Goal: Find contact information: Find contact information

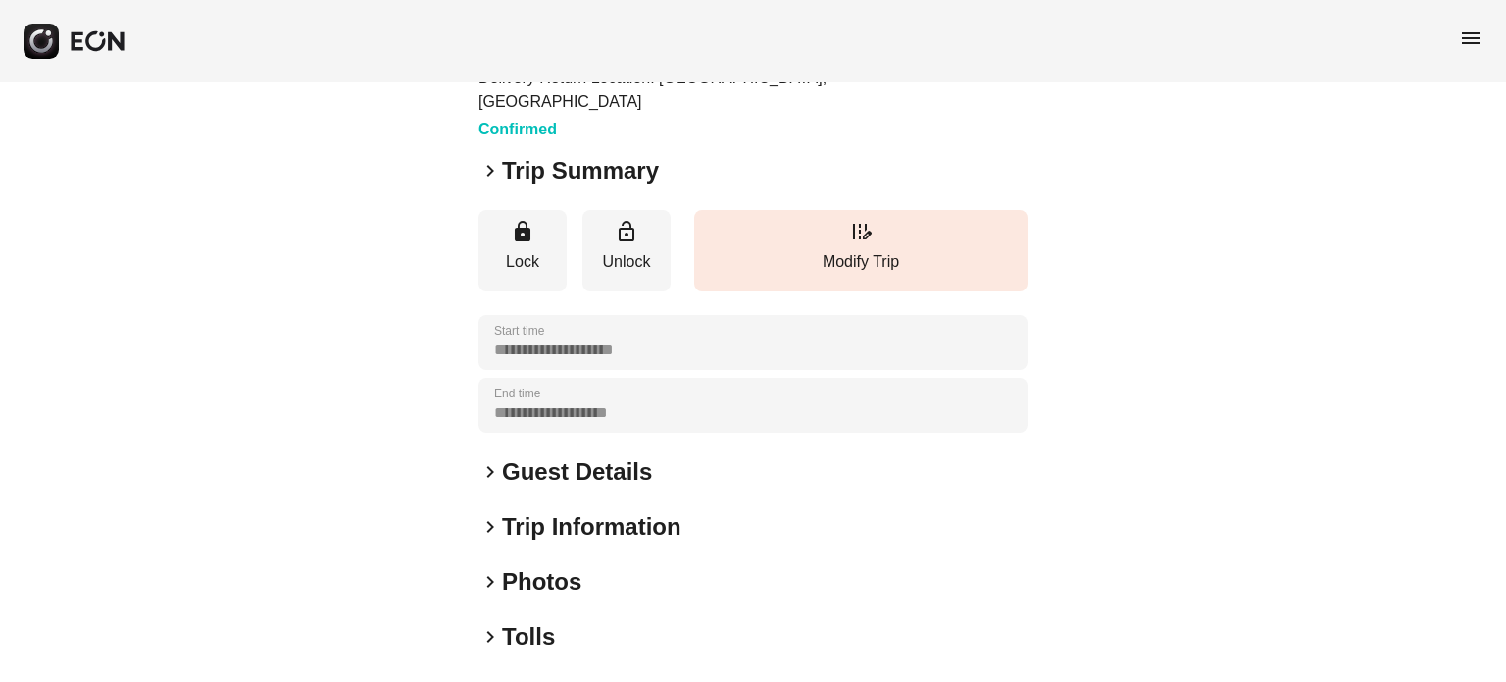
click at [549, 456] on h2 "Guest Details" at bounding box center [577, 471] width 150 height 31
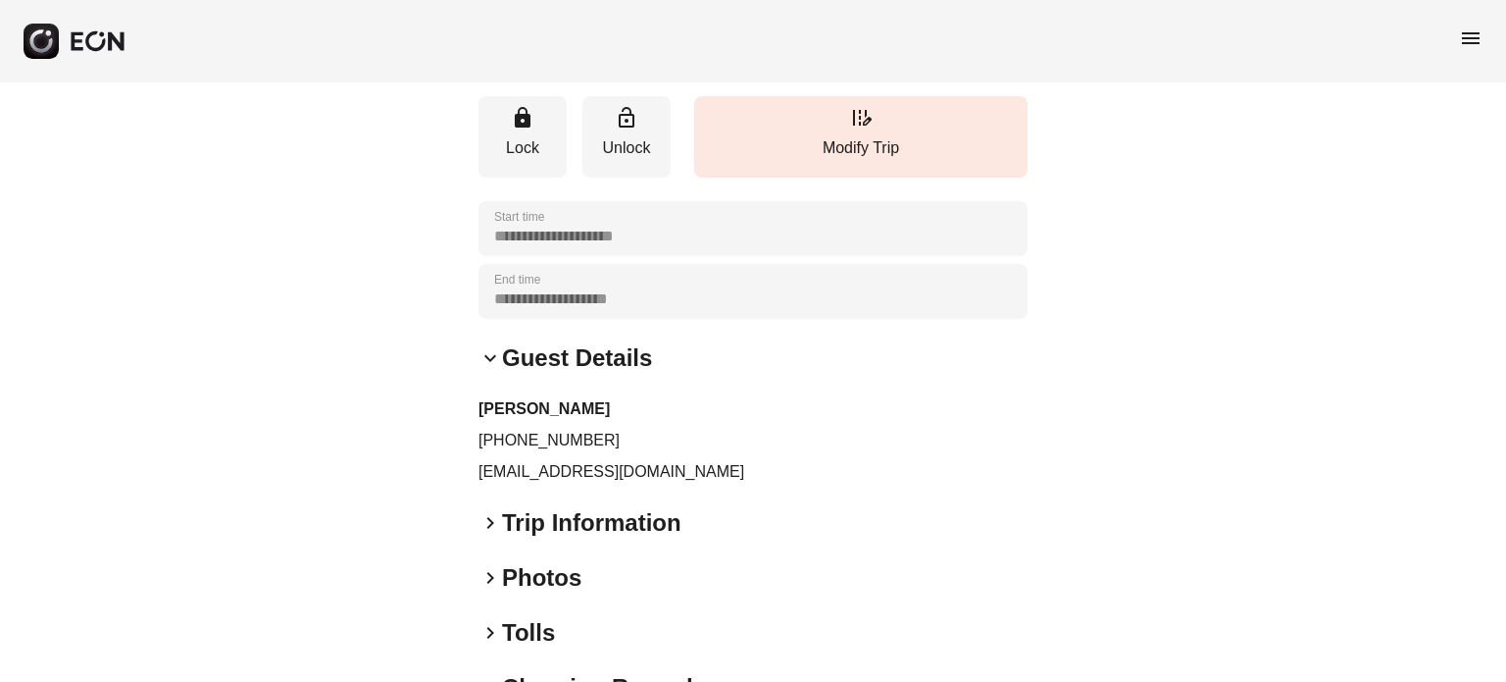
scroll to position [392, 0]
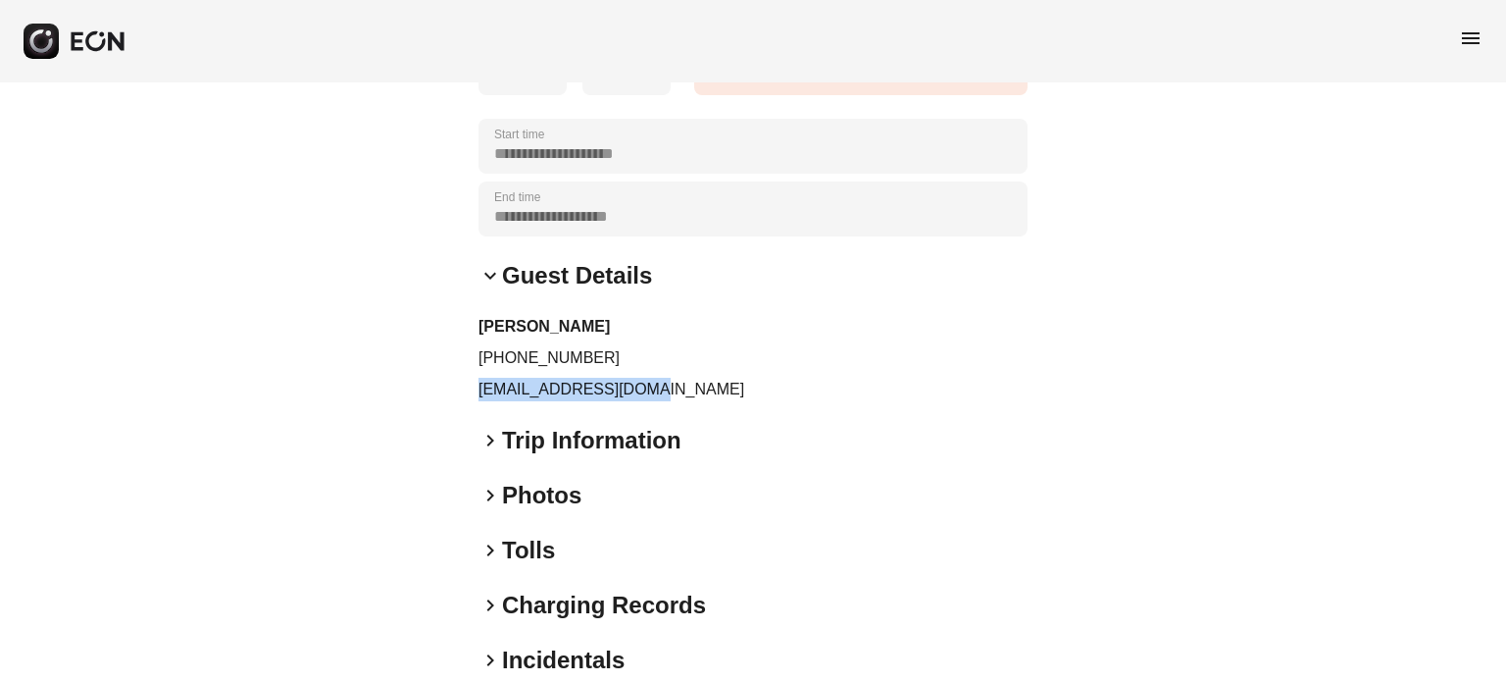
drag, startPoint x: 633, startPoint y: 364, endPoint x: 431, endPoint y: 364, distance: 201.0
click at [431, 364] on div "**********" at bounding box center [753, 232] width 1506 height 1085
copy p "[EMAIL_ADDRESS][DOMAIN_NAME]"
drag, startPoint x: 613, startPoint y: 311, endPoint x: 564, endPoint y: 339, distance: 56.7
click at [564, 339] on div "[PERSON_NAME] [PHONE_NUMBER] [EMAIL_ADDRESS][DOMAIN_NAME]" at bounding box center [753, 358] width 549 height 86
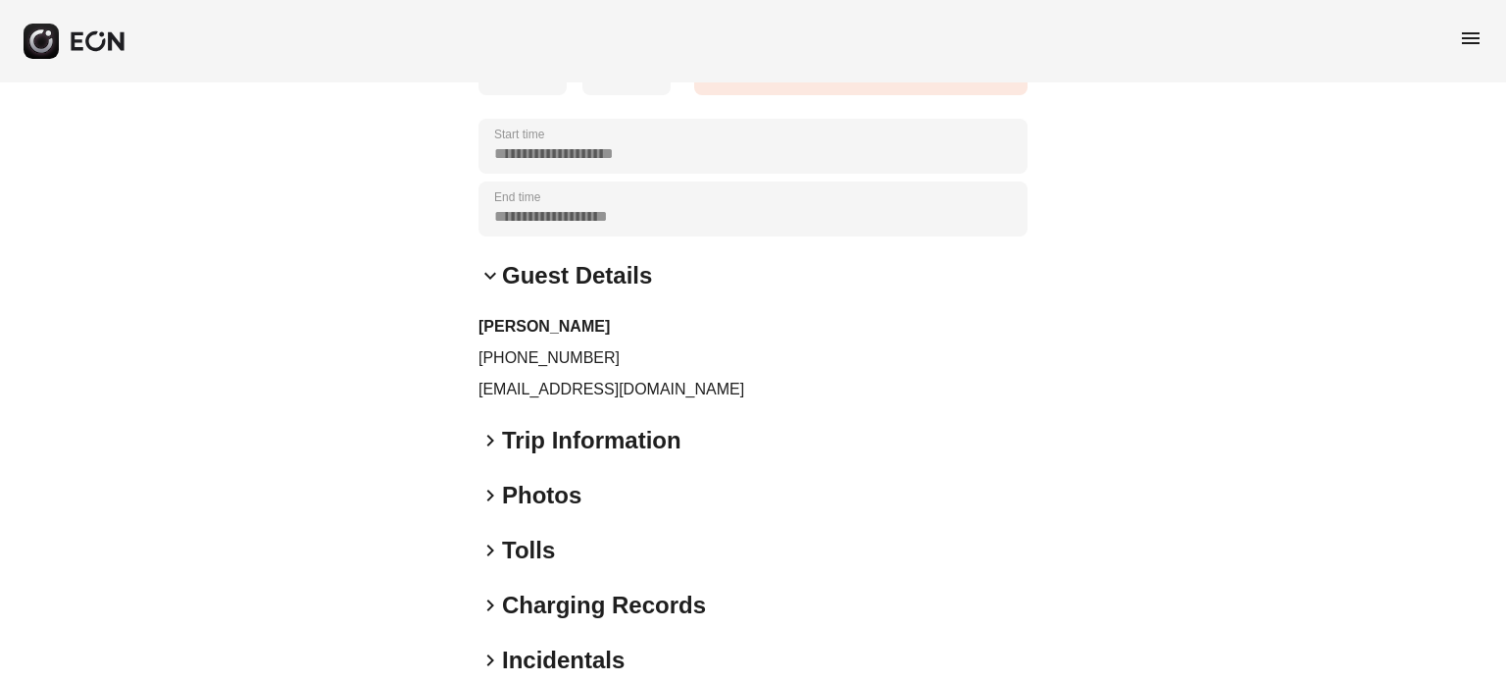
click at [585, 346] on p "[PHONE_NUMBER]" at bounding box center [753, 358] width 549 height 24
drag, startPoint x: 589, startPoint y: 337, endPoint x: 496, endPoint y: 344, distance: 93.4
click at [496, 344] on div "[PERSON_NAME] [PHONE_NUMBER] [EMAIL_ADDRESS][DOMAIN_NAME]" at bounding box center [753, 358] width 549 height 86
copy p "5104096645"
